Goal: Find specific page/section: Find specific page/section

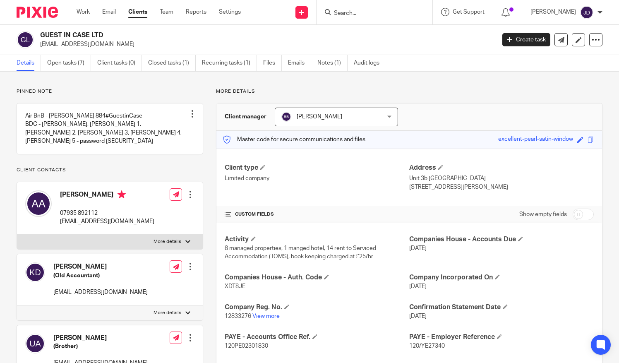
click at [349, 14] on input "Search" at bounding box center [370, 13] width 75 height 7
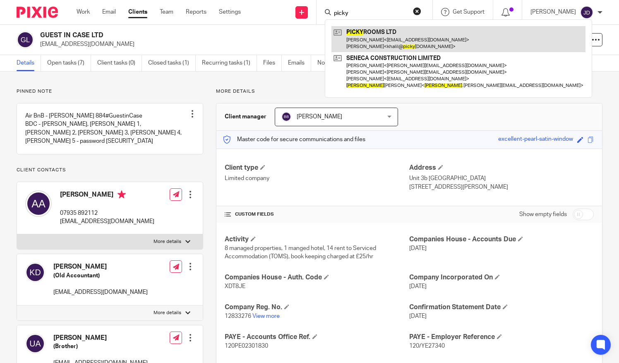
type input "picky"
click at [385, 32] on link at bounding box center [459, 39] width 254 height 26
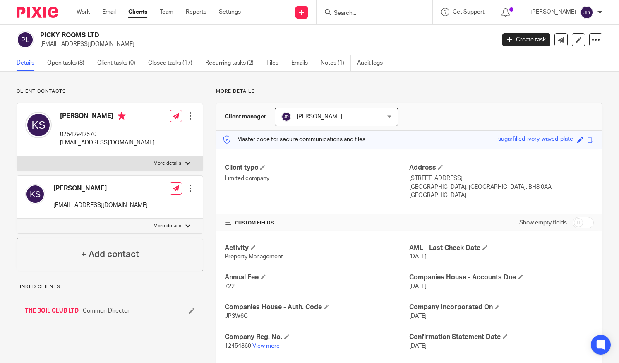
scroll to position [166, 0]
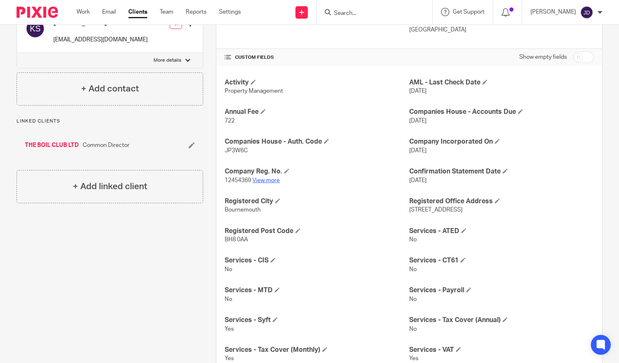
click at [265, 180] on link "View more" at bounding box center [266, 181] width 27 height 6
click at [350, 13] on input "Search" at bounding box center [370, 13] width 75 height 7
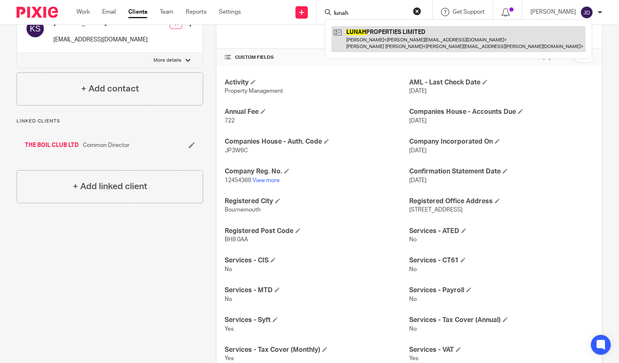
type input "lunah"
click at [371, 36] on link at bounding box center [459, 39] width 254 height 26
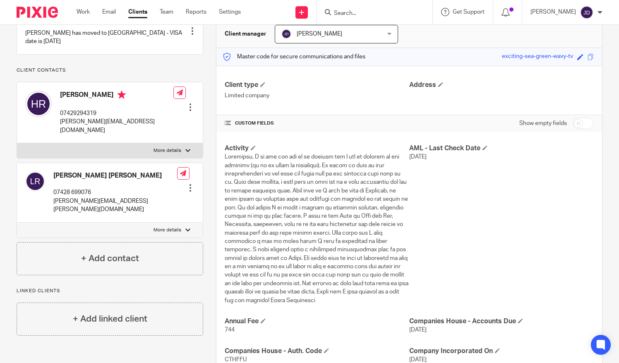
scroll to position [41, 0]
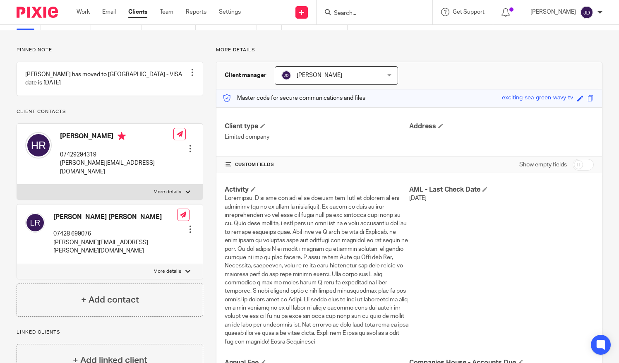
click at [353, 10] on input "Search" at bounding box center [370, 13] width 75 height 7
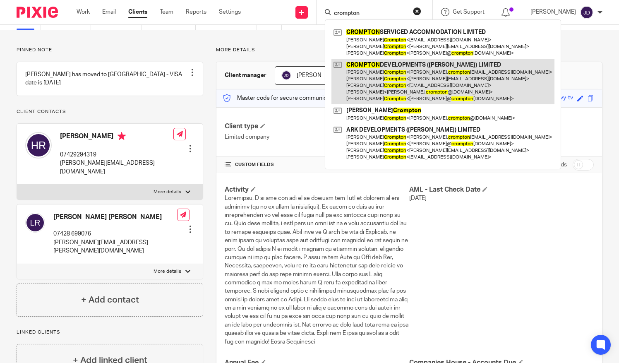
type input "crompton"
click at [386, 70] on link at bounding box center [443, 82] width 223 height 46
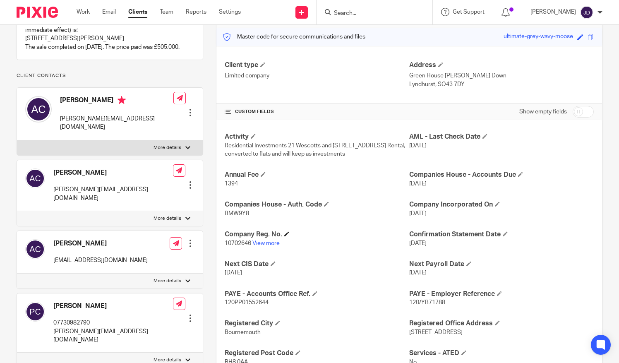
scroll to position [124, 0]
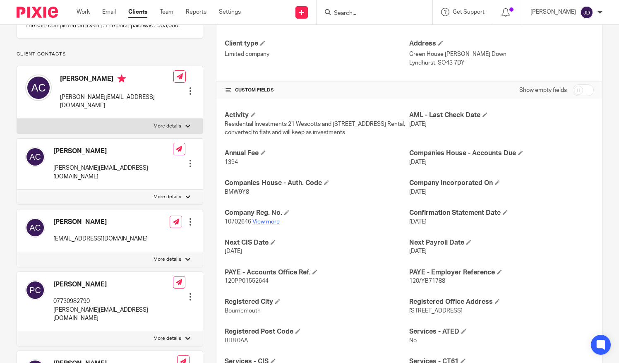
click at [260, 220] on link "View more" at bounding box center [266, 222] width 27 height 6
click at [265, 220] on link "View more" at bounding box center [266, 222] width 27 height 6
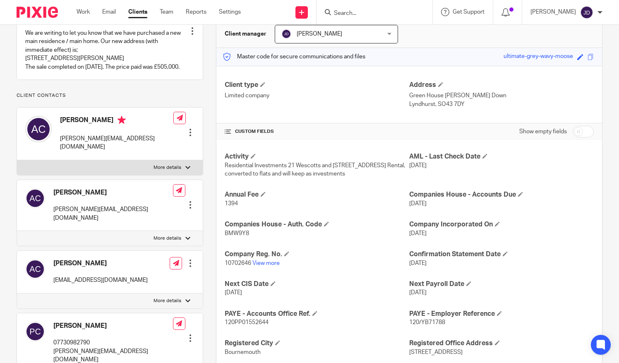
scroll to position [0, 0]
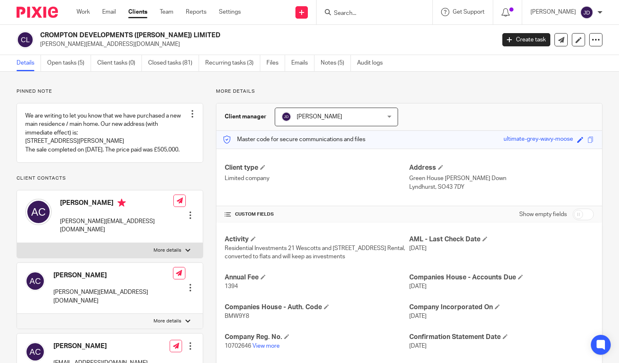
drag, startPoint x: 593, startPoint y: 6, endPoint x: 578, endPoint y: 18, distance: 18.8
click at [593, 6] on div "[PERSON_NAME]" at bounding box center [567, 12] width 72 height 13
drag, startPoint x: 560, startPoint y: 53, endPoint x: 540, endPoint y: 53, distance: 19.9
click at [559, 53] on li "Logout" at bounding box center [571, 58] width 55 height 12
